Goal: Task Accomplishment & Management: Use online tool/utility

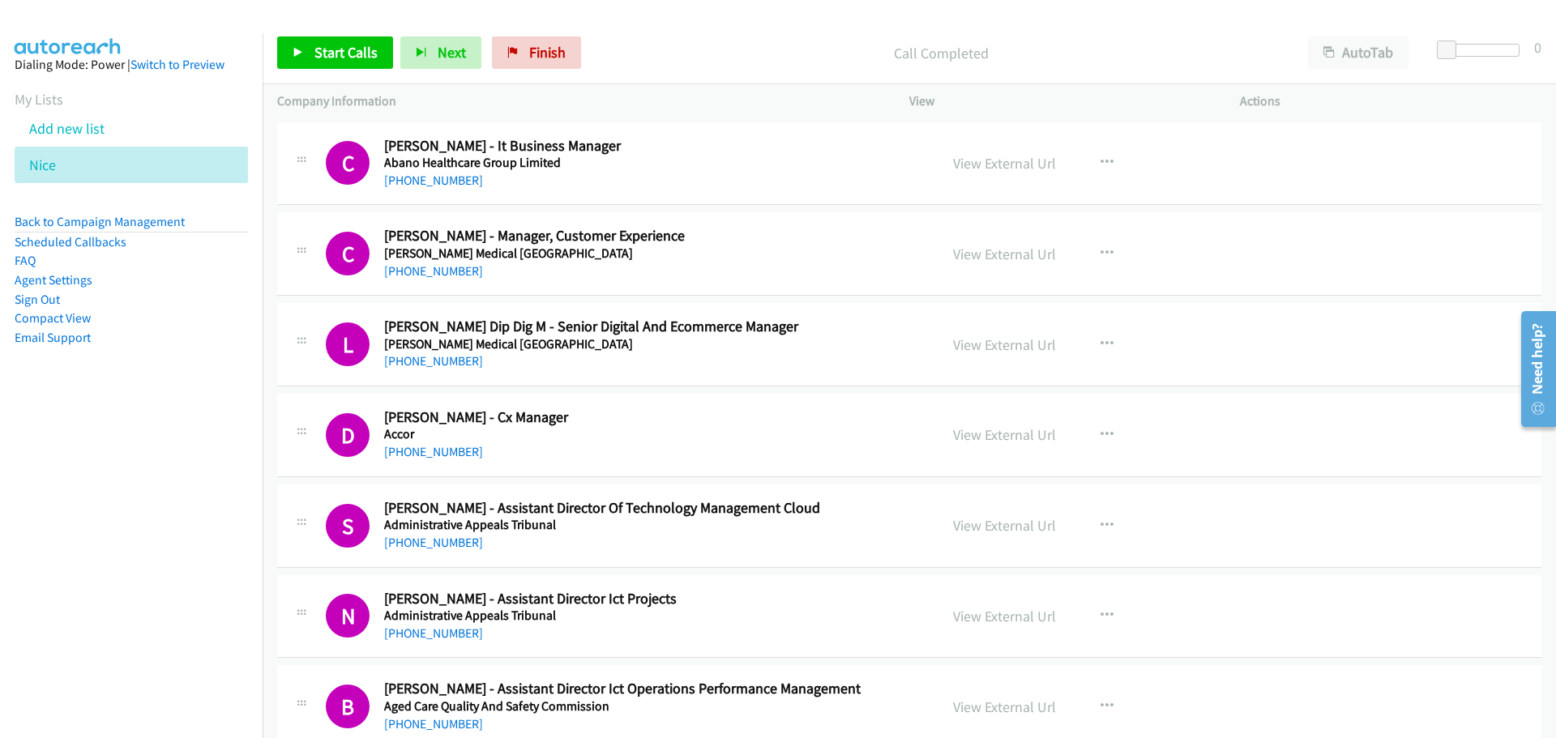
scroll to position [14003, 0]
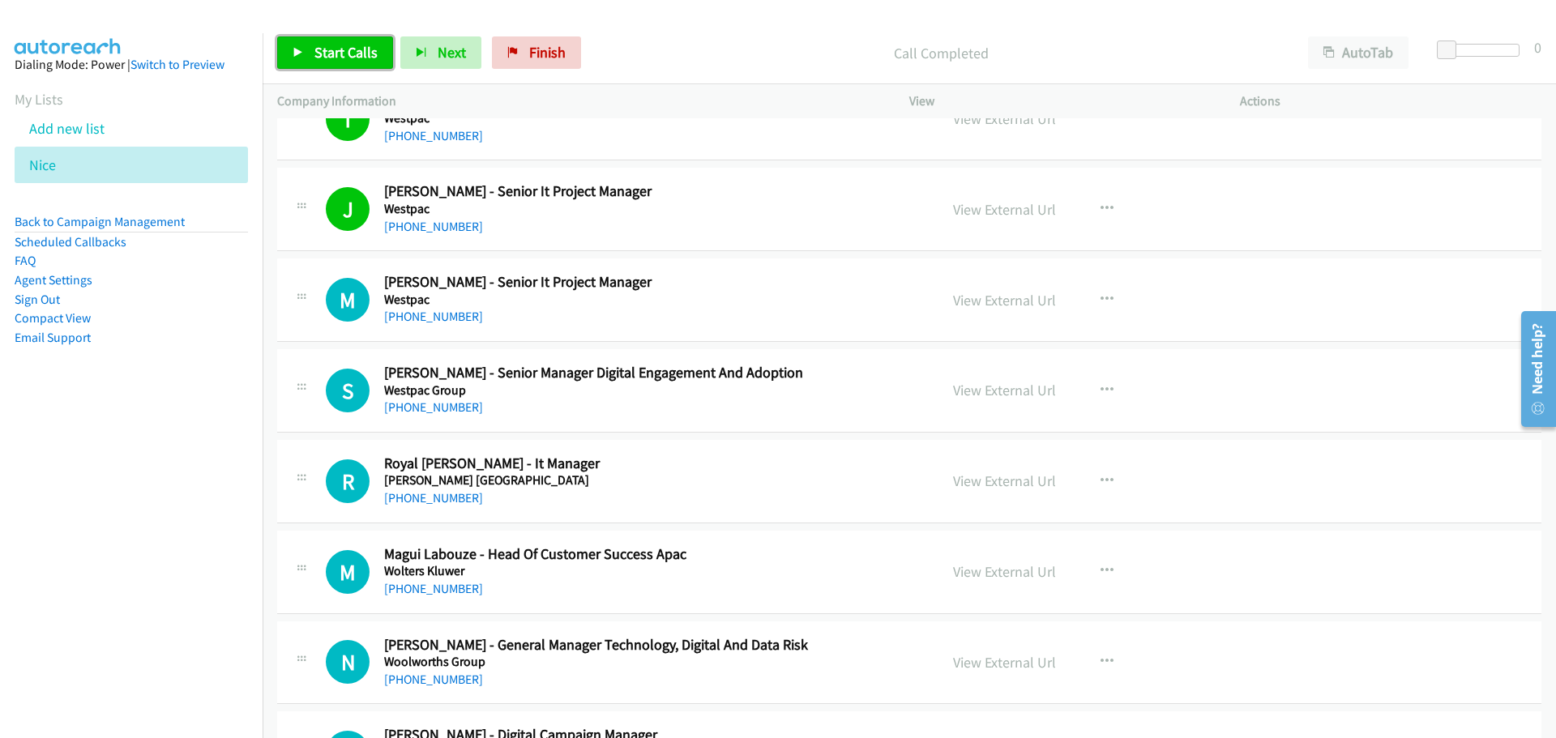
click at [324, 39] on link "Start Calls" at bounding box center [335, 52] width 116 height 32
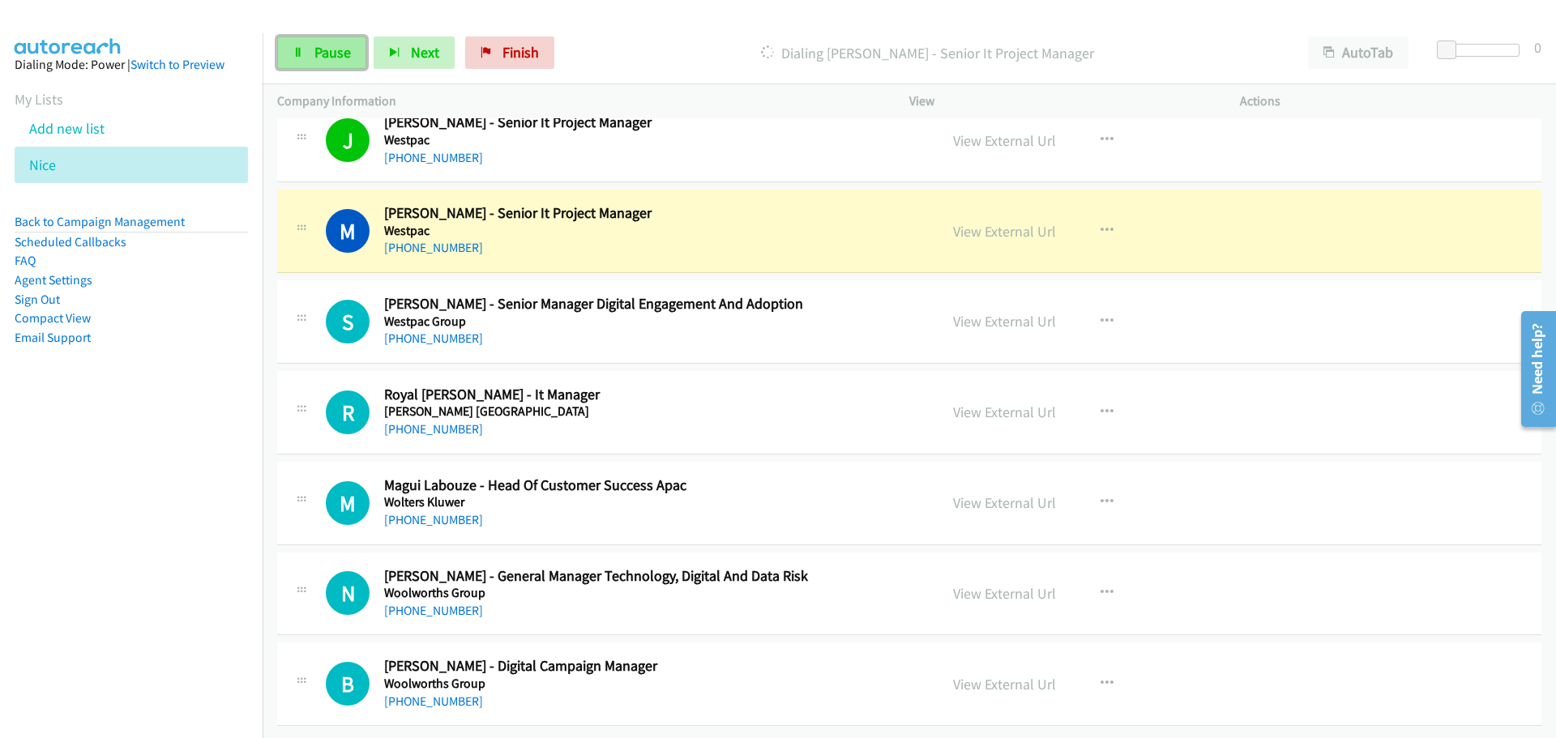
click at [336, 57] on span "Pause" at bounding box center [333, 52] width 36 height 19
click at [1020, 222] on link "View External Url" at bounding box center [1004, 231] width 103 height 19
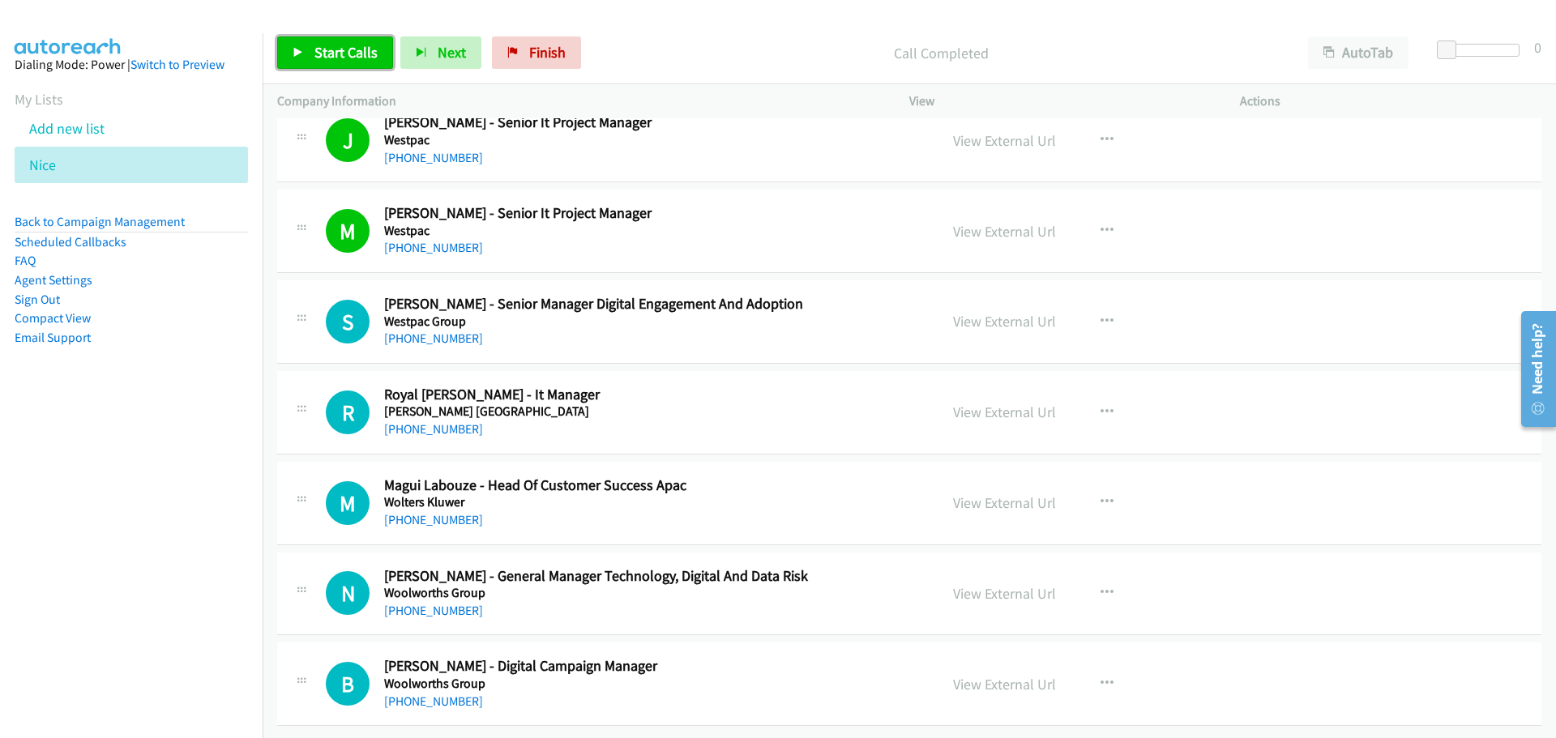
drag, startPoint x: 344, startPoint y: 48, endPoint x: 358, endPoint y: 57, distance: 17.1
click at [345, 48] on span "Start Calls" at bounding box center [346, 52] width 63 height 19
click at [336, 64] on link "Pause" at bounding box center [321, 52] width 89 height 32
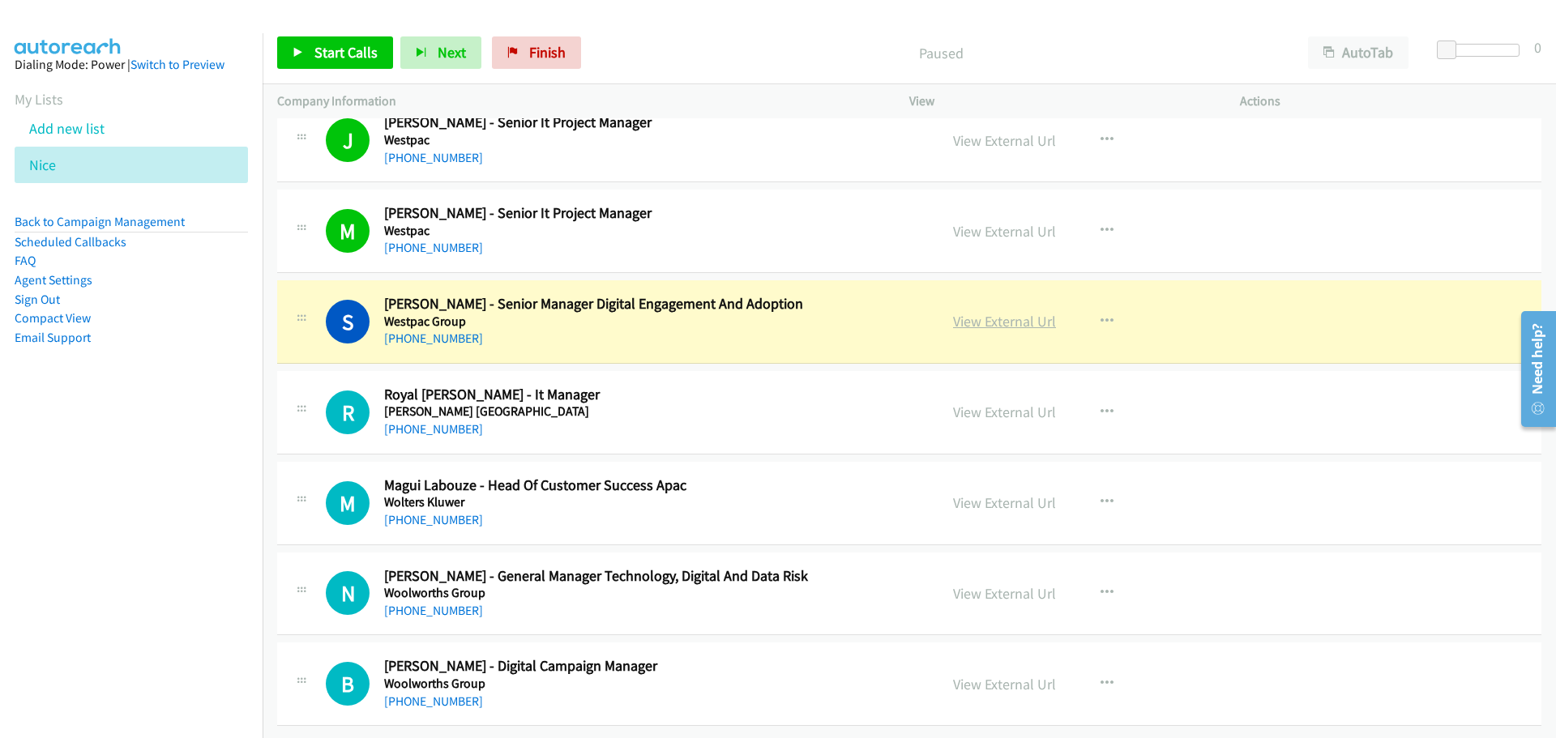
click at [981, 312] on link "View External Url" at bounding box center [1004, 321] width 103 height 19
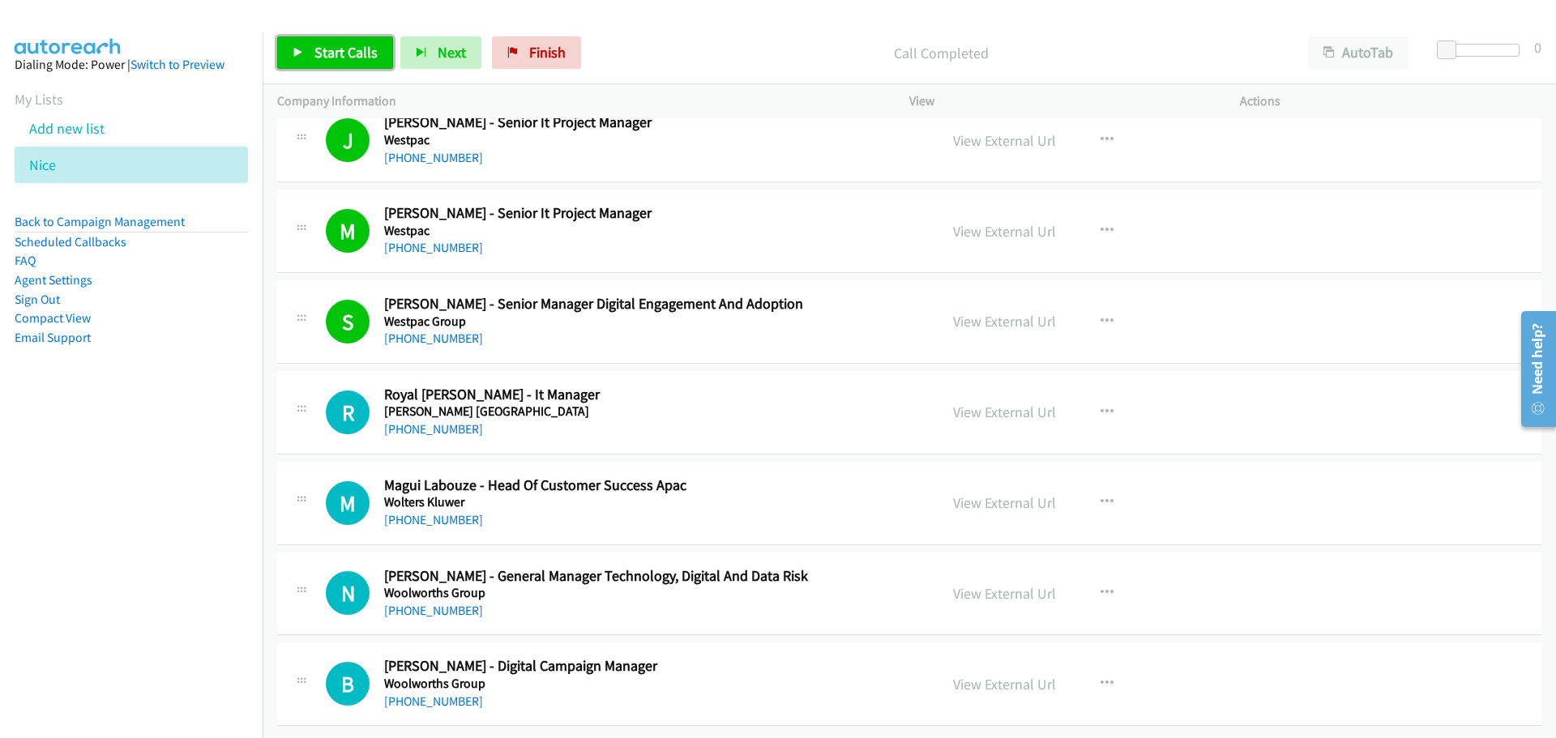
click at [349, 51] on span "Start Calls" at bounding box center [346, 52] width 63 height 19
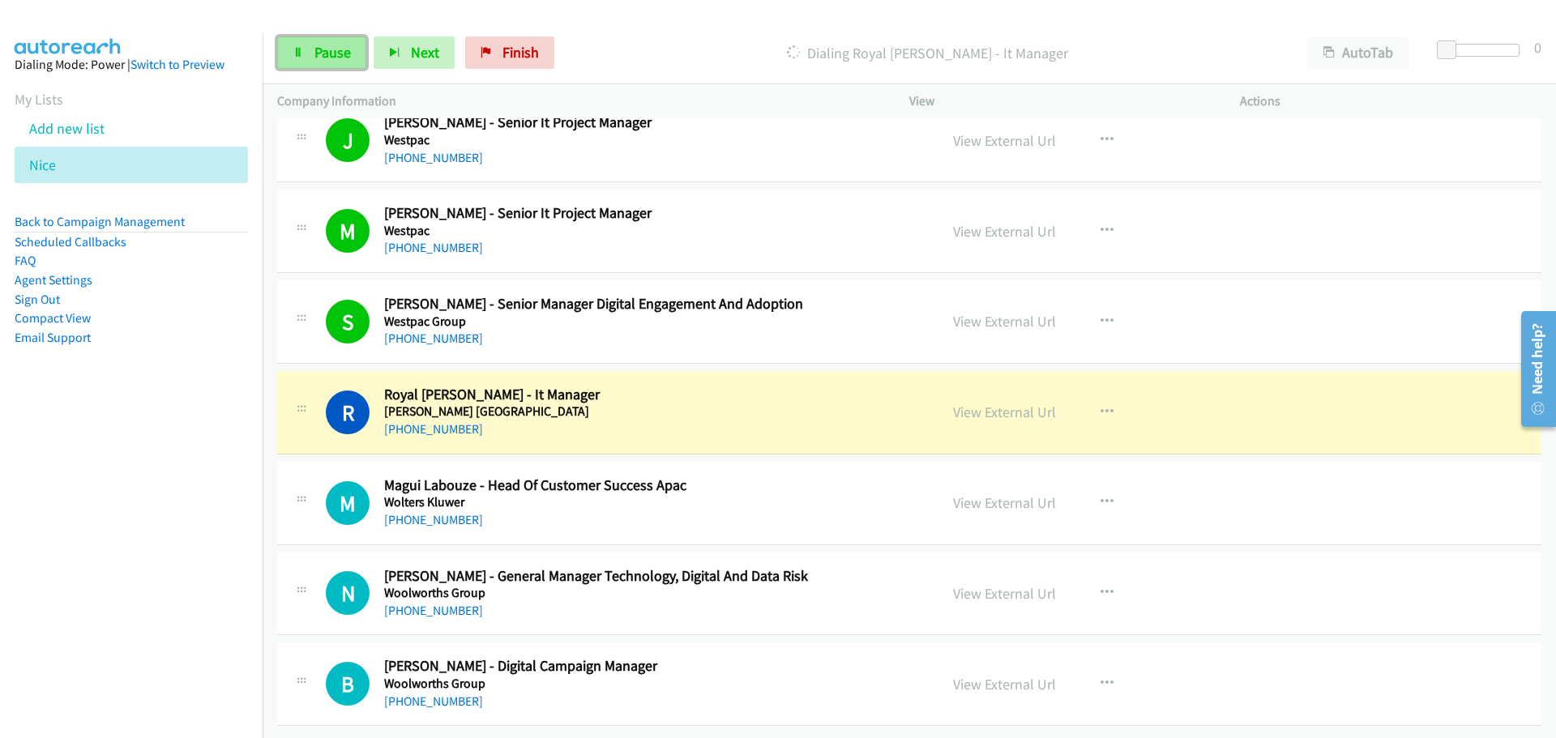
click at [338, 55] on span "Pause" at bounding box center [333, 52] width 36 height 19
click at [1006, 403] on link "View External Url" at bounding box center [1004, 412] width 103 height 19
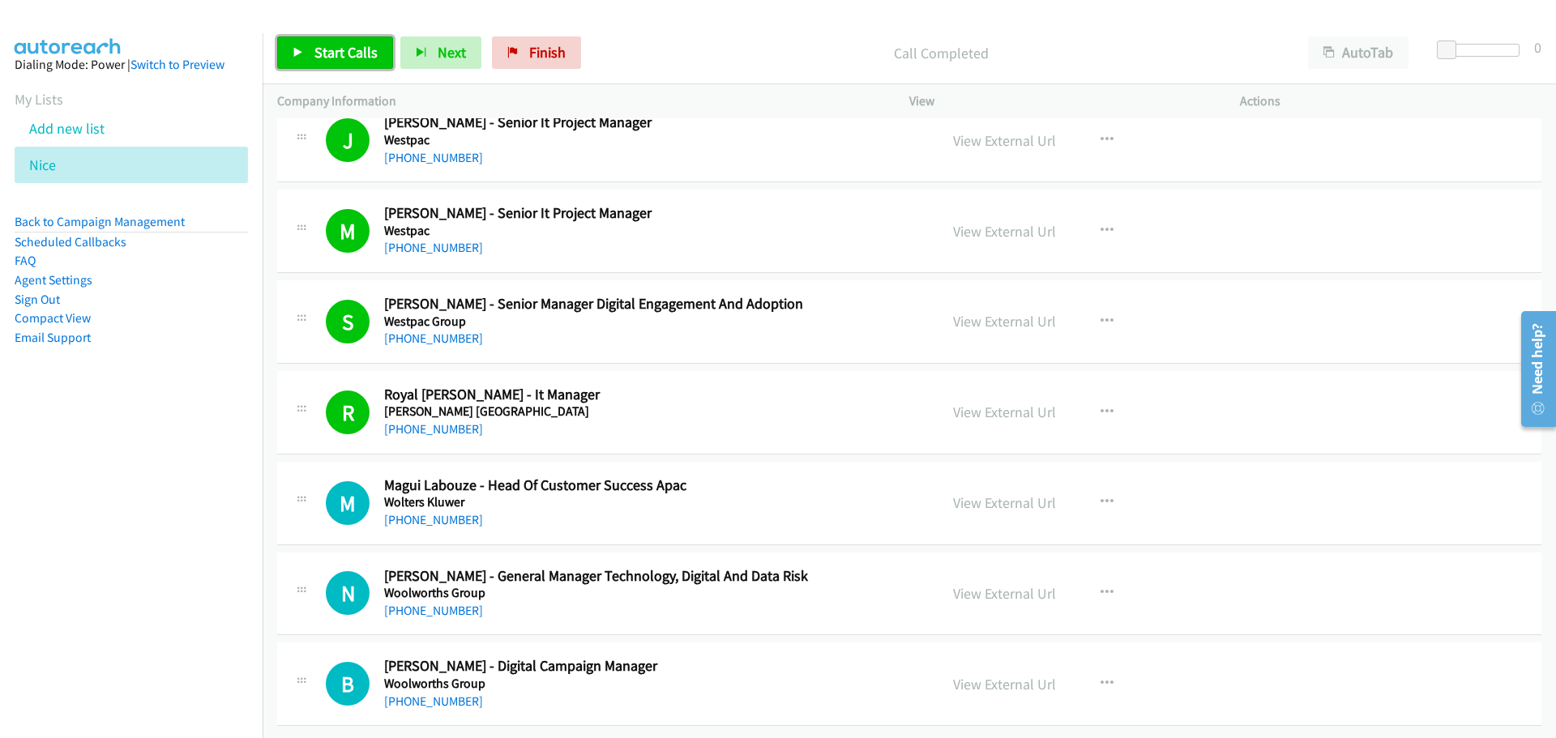
click at [349, 59] on span "Start Calls" at bounding box center [346, 52] width 63 height 19
click at [348, 58] on span "Pause" at bounding box center [333, 52] width 36 height 19
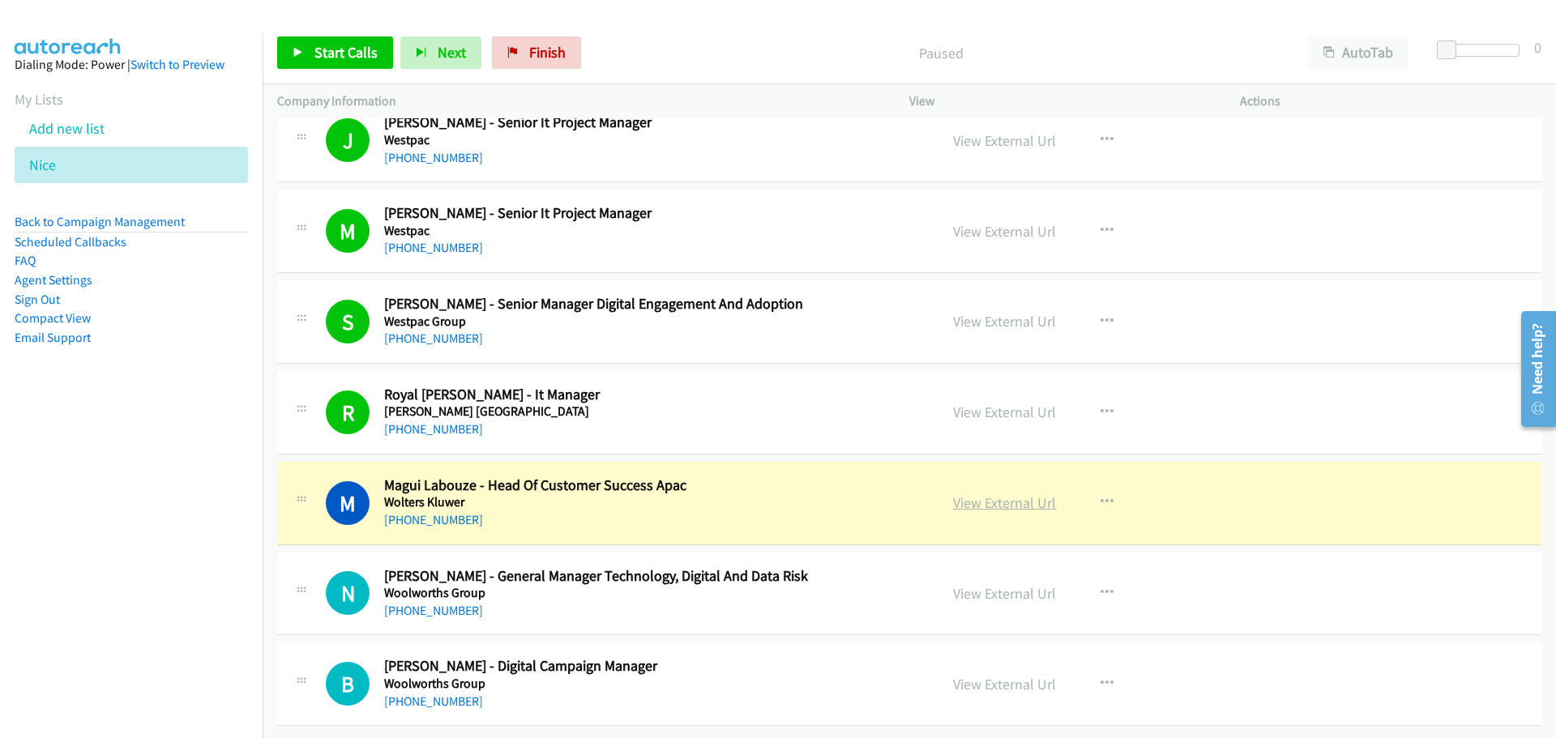
click at [1006, 494] on link "View External Url" at bounding box center [1004, 503] width 103 height 19
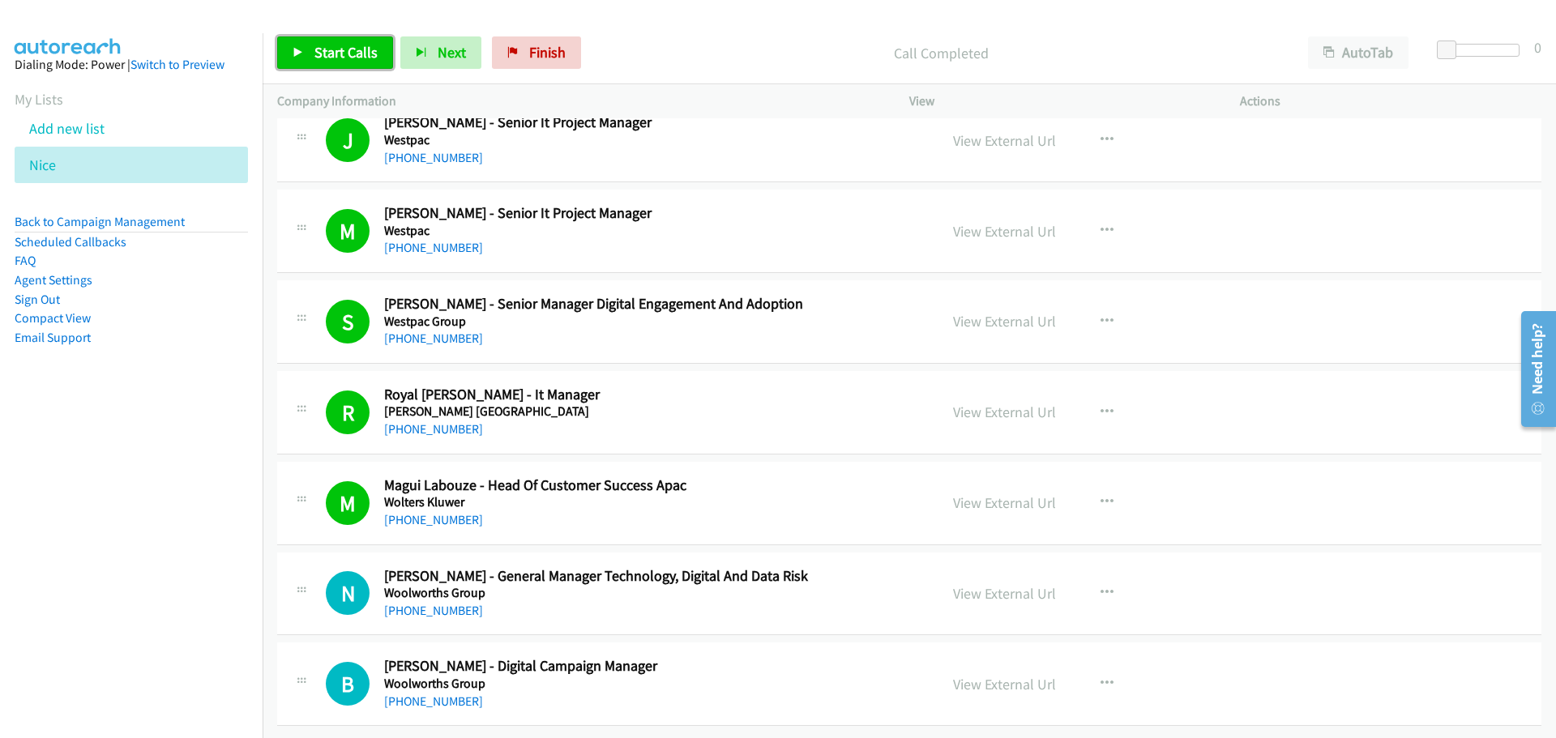
click at [358, 54] on span "Start Calls" at bounding box center [346, 52] width 63 height 19
click at [290, 47] on link "Pause" at bounding box center [321, 52] width 89 height 32
drag, startPoint x: 332, startPoint y: 45, endPoint x: 345, endPoint y: 59, distance: 19.5
click at [332, 45] on span "Start Calls" at bounding box center [346, 52] width 63 height 19
drag, startPoint x: 338, startPoint y: 52, endPoint x: 315, endPoint y: 98, distance: 51.5
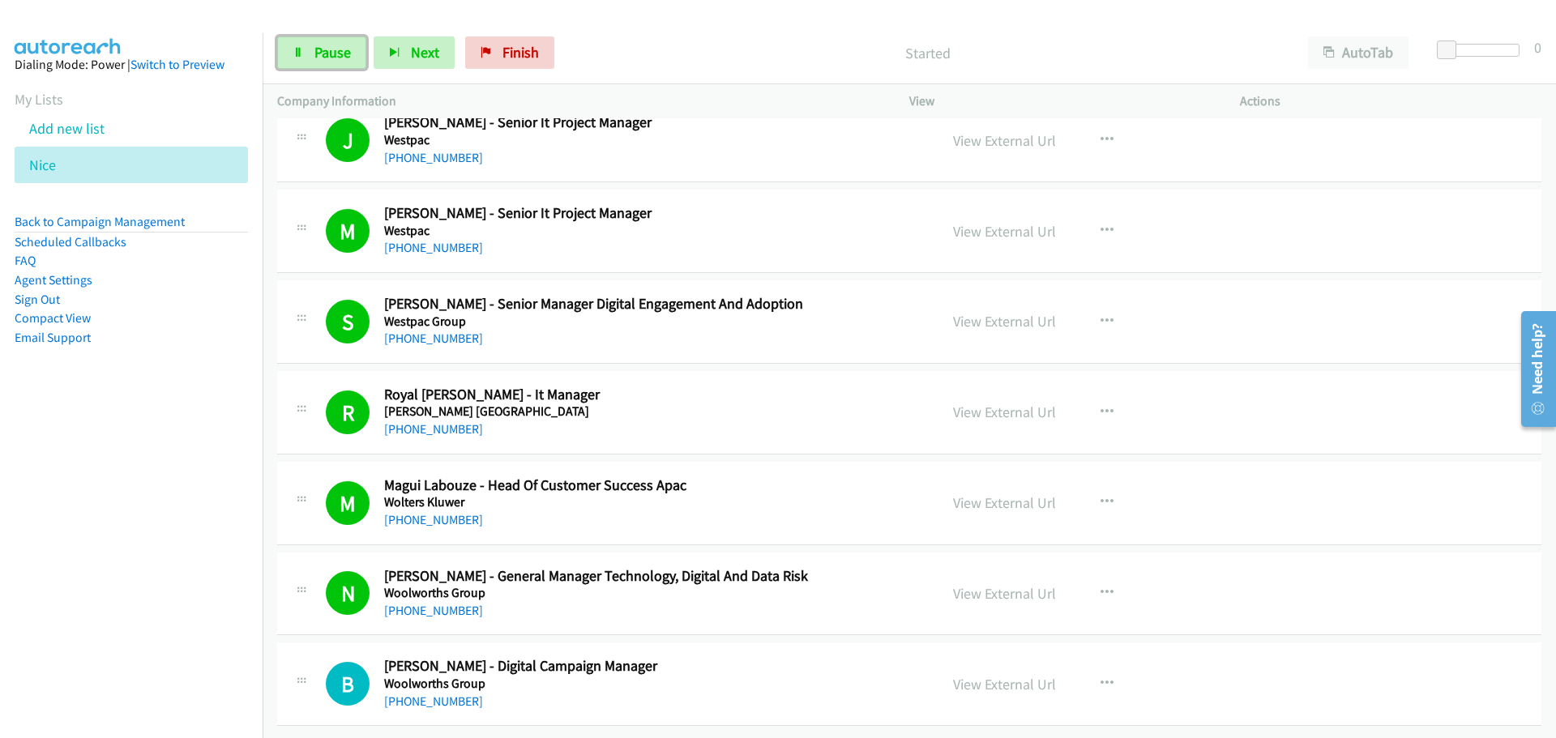
click at [338, 52] on span "Pause" at bounding box center [333, 52] width 36 height 19
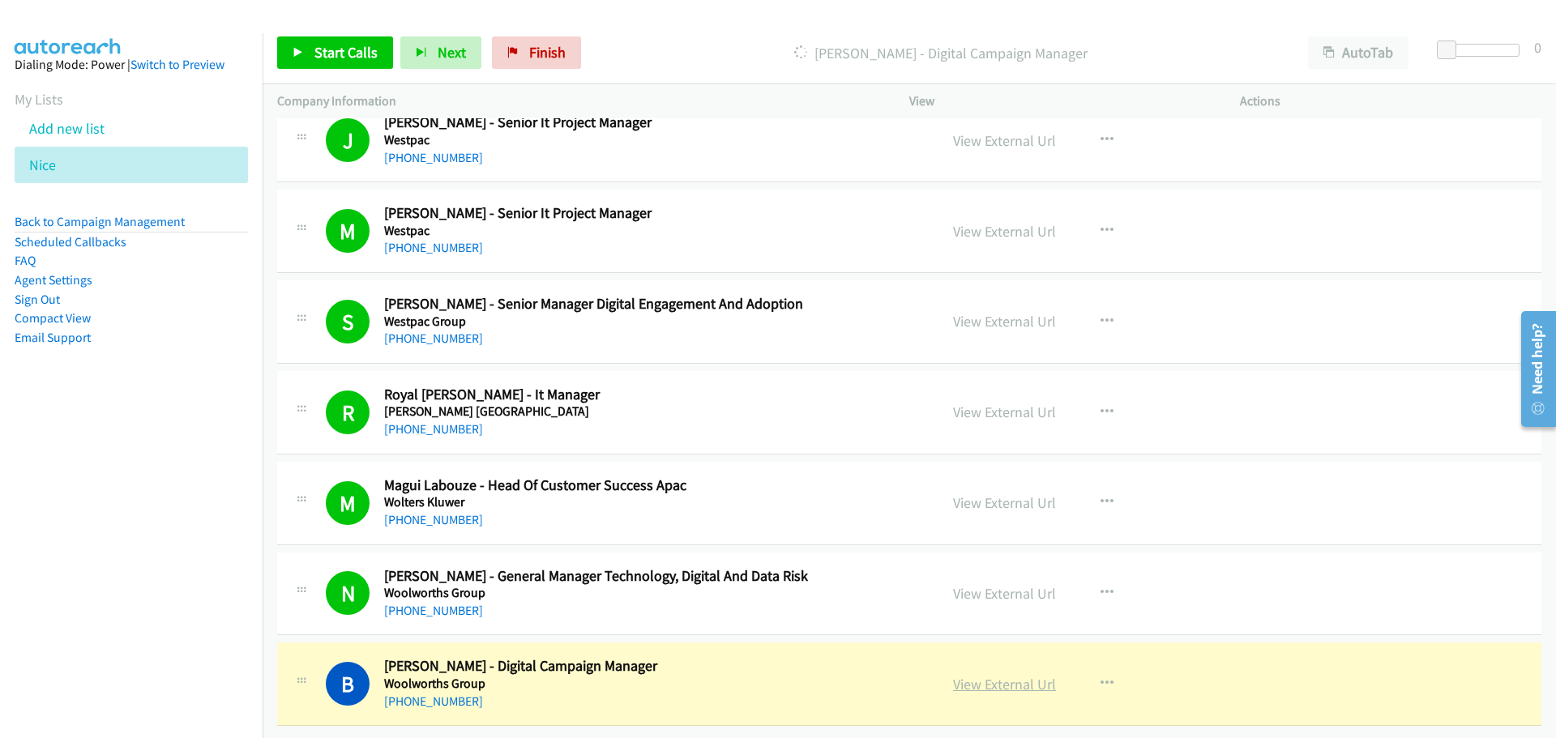
click at [988, 675] on link "View External Url" at bounding box center [1004, 684] width 103 height 19
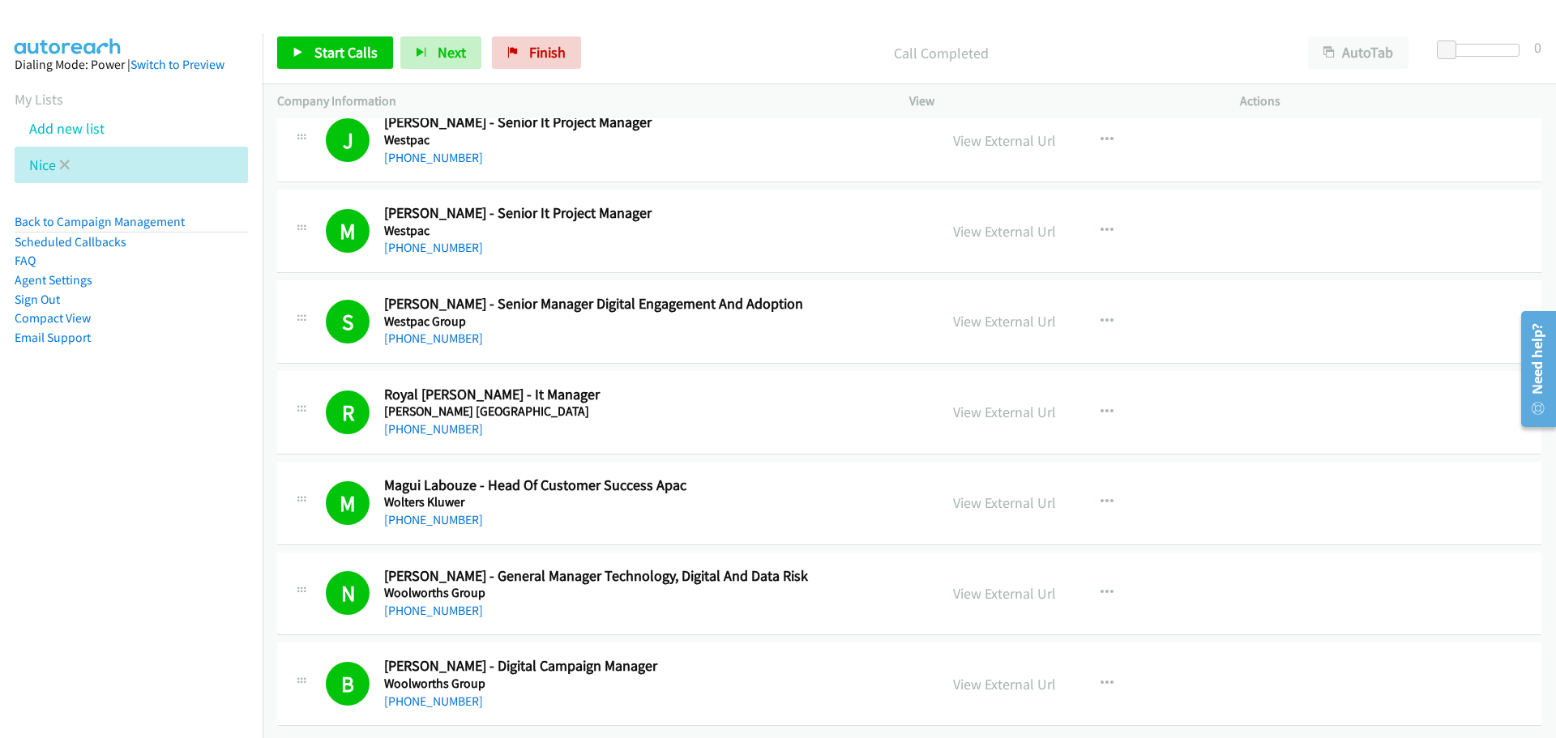
click at [57, 161] on li "Nice" at bounding box center [131, 165] width 233 height 36
click at [65, 168] on icon at bounding box center [64, 166] width 11 height 11
